Goal: Task Accomplishment & Management: Use online tool/utility

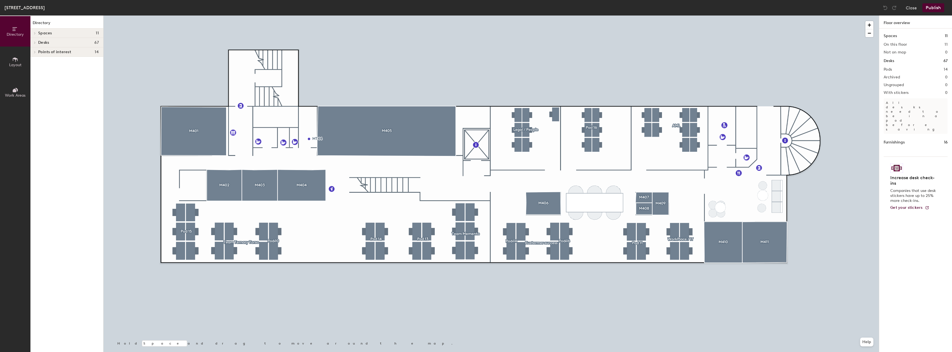
click at [22, 64] on button "Layout" at bounding box center [15, 61] width 30 height 30
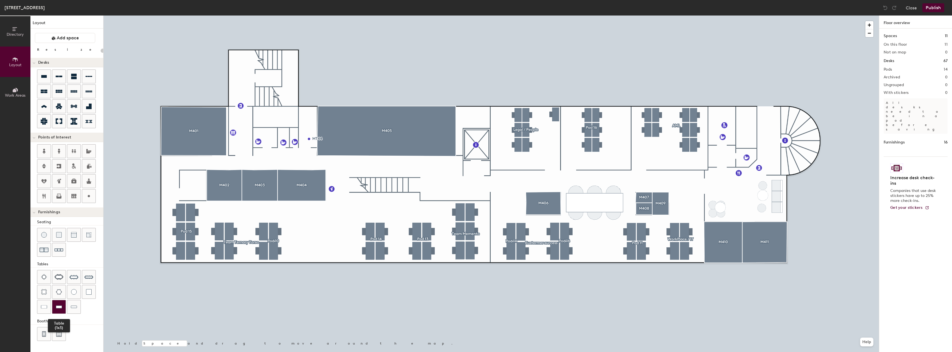
click at [60, 308] on img at bounding box center [59, 307] width 6 height 6
click at [61, 274] on div at bounding box center [58, 276] width 13 height 13
click at [56, 307] on img at bounding box center [59, 307] width 6 height 6
click at [372, 15] on div at bounding box center [490, 15] width 775 height 0
click at [421, 15] on div at bounding box center [490, 15] width 775 height 0
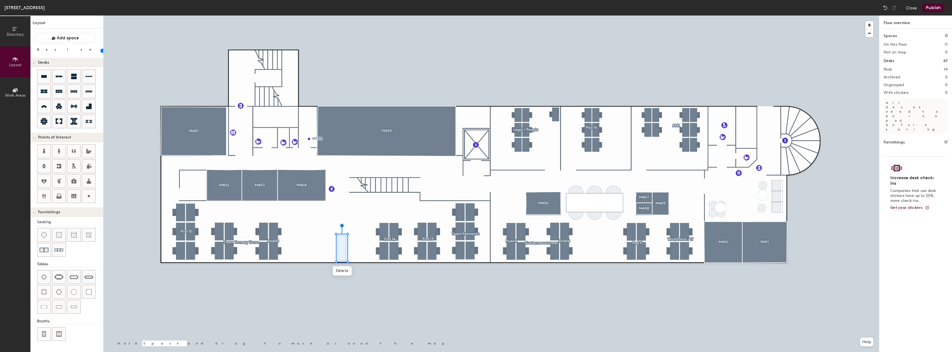
click at [344, 15] on div at bounding box center [490, 15] width 775 height 0
click at [343, 15] on div at bounding box center [490, 15] width 775 height 0
click at [100, 52] on input "range" at bounding box center [100, 50] width 0 height 4
click at [89, 309] on div at bounding box center [70, 292] width 66 height 45
click at [62, 304] on img at bounding box center [59, 307] width 6 height 6
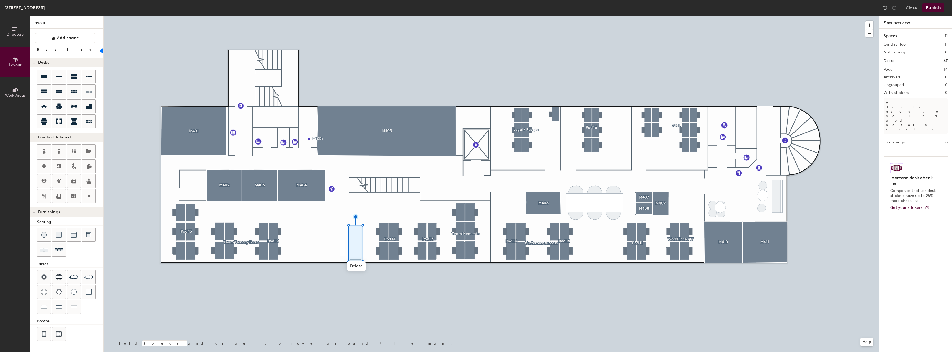
type input "40"
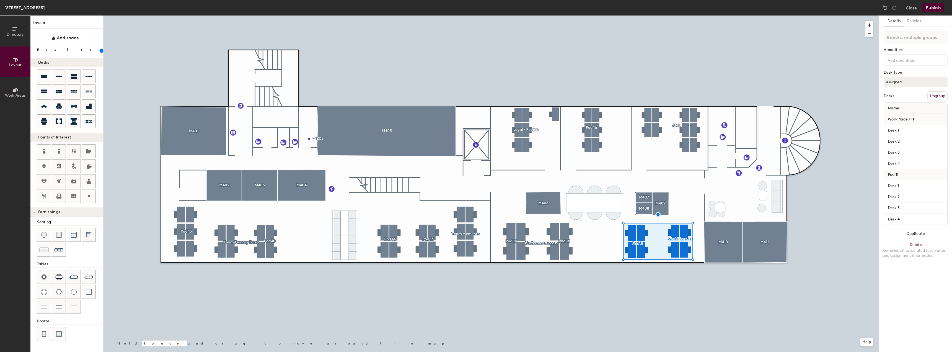
click at [100, 51] on input "range" at bounding box center [100, 50] width 0 height 4
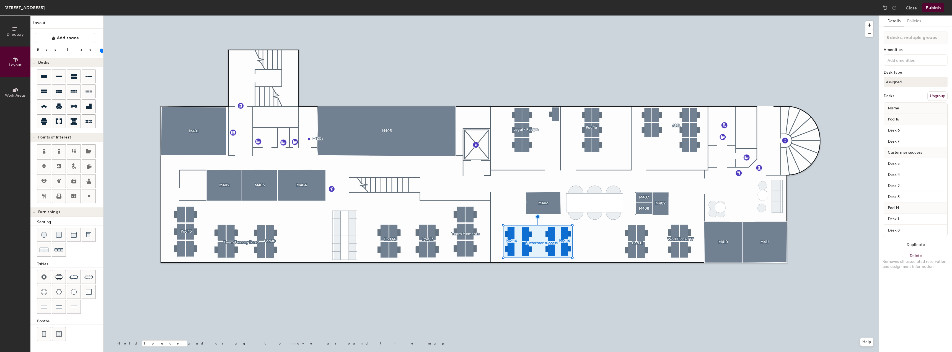
click at [100, 53] on input "range" at bounding box center [100, 50] width 0 height 4
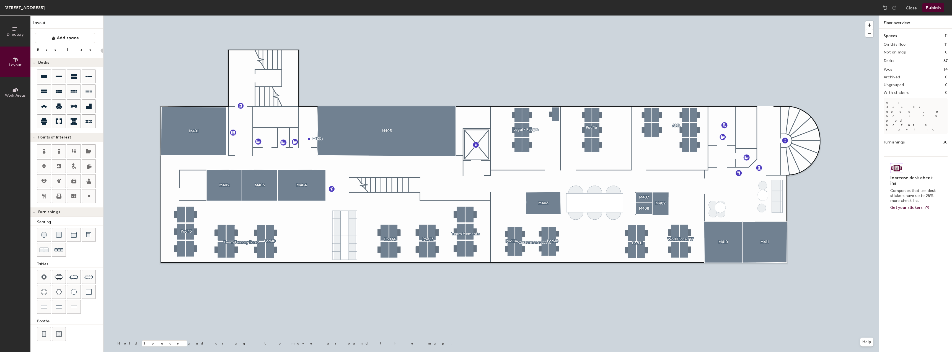
click at [241, 15] on div at bounding box center [490, 15] width 775 height 0
click at [934, 8] on button "Publish" at bounding box center [933, 7] width 22 height 9
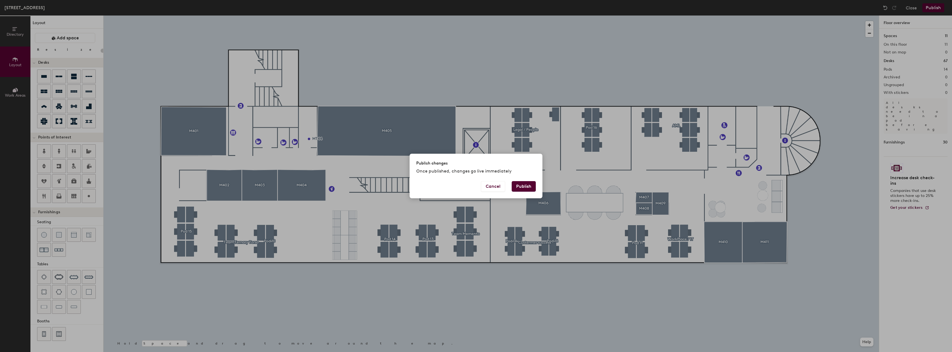
click at [526, 185] on button "Publish" at bounding box center [524, 186] width 24 height 11
type input "20"
